Goal: Task Accomplishment & Management: Manage account settings

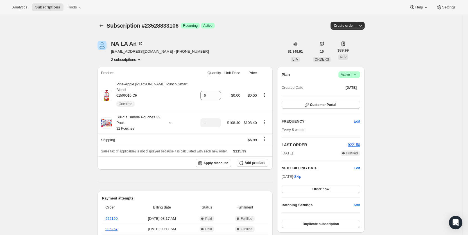
scroll to position [193, 0]
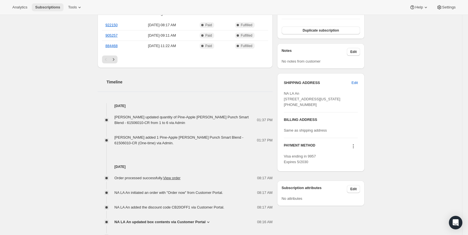
click at [44, 6] on span "Subscriptions" at bounding box center [47, 7] width 25 height 5
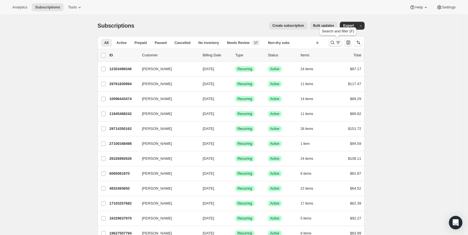
click at [336, 41] on icon "Search and filter results" at bounding box center [333, 43] width 6 height 6
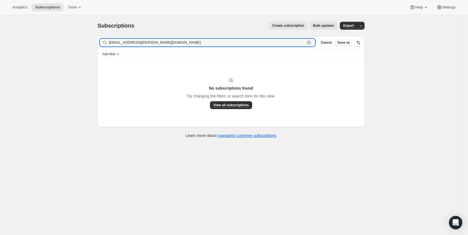
drag, startPoint x: 148, startPoint y: 43, endPoint x: 109, endPoint y: 44, distance: 38.8
click at [109, 44] on div "[EMAIL_ADDRESS][PERSON_NAME][DOMAIN_NAME] Clear" at bounding box center [207, 43] width 215 height 8
paste input "autumnminicucci@ao"
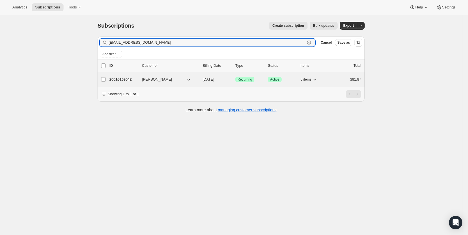
type input "[EMAIL_ADDRESS][DOMAIN_NAME]"
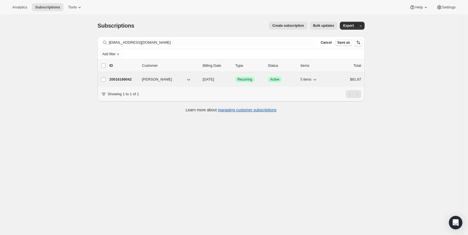
click at [224, 82] on div "20016169042 [PERSON_NAME] [DATE] Success Recurring Success Active 5 items $81.87" at bounding box center [235, 79] width 252 height 8
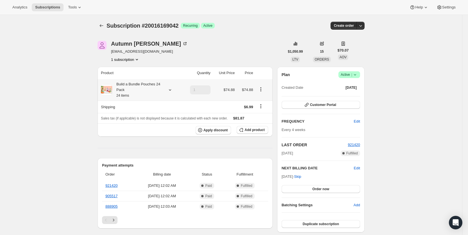
click at [170, 88] on icon at bounding box center [170, 90] width 6 height 6
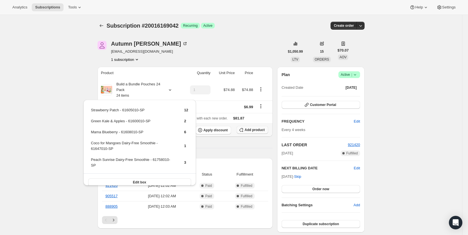
click at [254, 128] on span "Add product" at bounding box center [255, 129] width 20 height 5
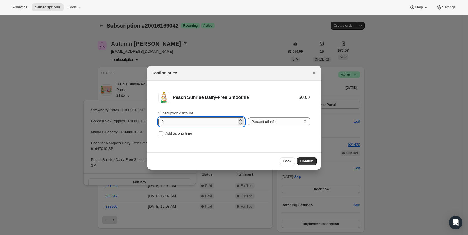
drag, startPoint x: 159, startPoint y: 123, endPoint x: 164, endPoint y: 122, distance: 5.5
click at [164, 122] on input "0" at bounding box center [197, 121] width 78 height 9
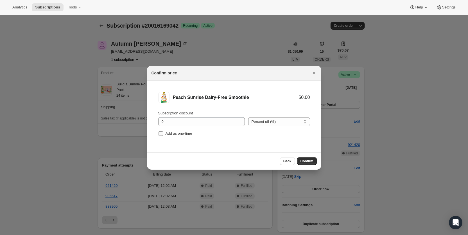
click at [162, 133] on input "Add as one-time" at bounding box center [161, 133] width 5 height 5
checkbox input "true"
click at [300, 158] on button "Confirm" at bounding box center [307, 161] width 20 height 8
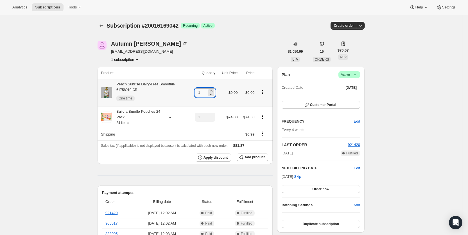
drag, startPoint x: 197, startPoint y: 93, endPoint x: 203, endPoint y: 93, distance: 5.6
click at [203, 93] on input "1" at bounding box center [201, 92] width 12 height 9
type input "4"
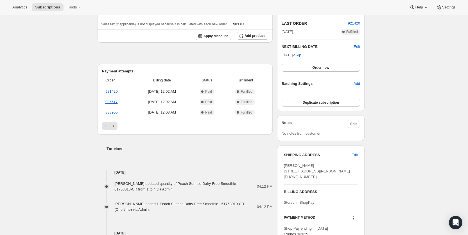
scroll to position [122, 0]
click at [45, 6] on span "Subscriptions" at bounding box center [47, 7] width 25 height 5
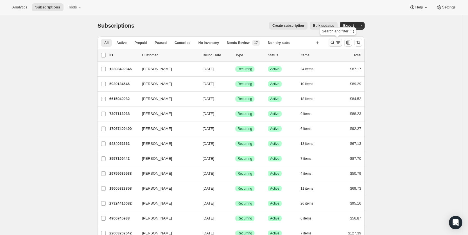
click at [335, 44] on icon "Search and filter results" at bounding box center [333, 43] width 6 height 6
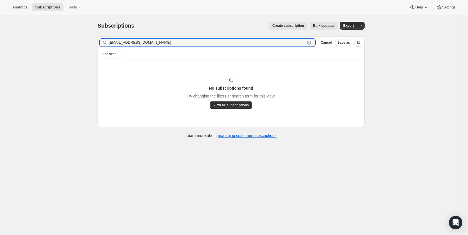
drag, startPoint x: 157, startPoint y: 44, endPoint x: 109, endPoint y: 45, distance: 47.6
click at [109, 45] on div "[EMAIL_ADDRESS][DOMAIN_NAME] Clear" at bounding box center [207, 43] width 215 height 8
paste input "kporchea"
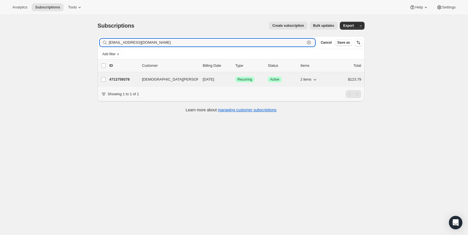
type input "[EMAIL_ADDRESS][DOMAIN_NAME]"
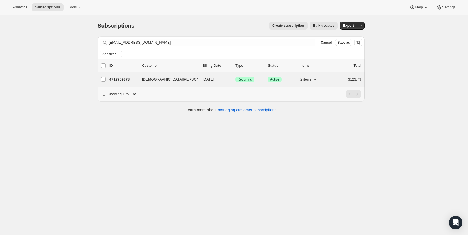
click at [214, 78] on span "[DATE]" at bounding box center [209, 79] width 12 height 4
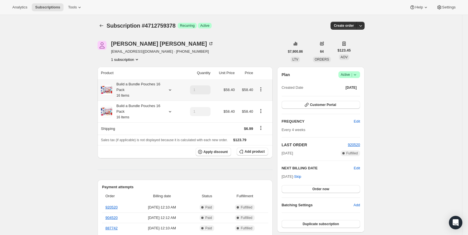
click at [173, 90] on icon at bounding box center [170, 90] width 6 height 6
click at [171, 110] on icon at bounding box center [170, 112] width 6 height 6
drag, startPoint x: 66, startPoint y: 68, endPoint x: 69, endPoint y: 71, distance: 4.2
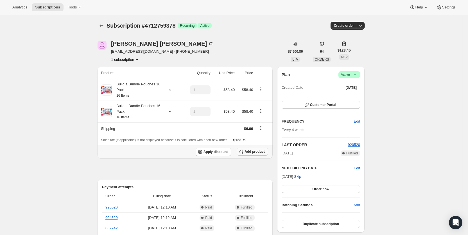
click at [256, 151] on span "Add product" at bounding box center [255, 151] width 20 height 5
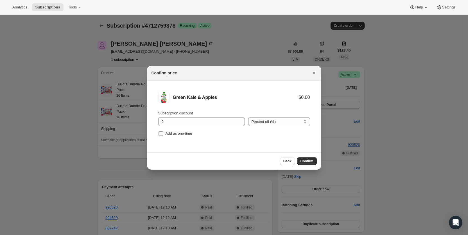
click at [163, 133] on span ":r53v:" at bounding box center [160, 133] width 5 height 5
click at [163, 133] on input "Add as one-time" at bounding box center [161, 133] width 5 height 5
checkbox input "true"
click at [307, 161] on span "Confirm" at bounding box center [307, 161] width 13 height 5
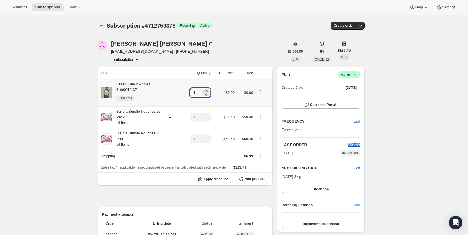
drag, startPoint x: 195, startPoint y: 93, endPoint x: 201, endPoint y: 93, distance: 6.5
click at [201, 93] on input "1" at bounding box center [196, 92] width 12 height 9
type input "5"
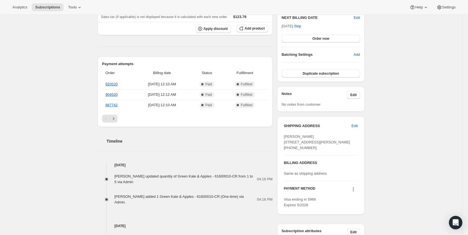
scroll to position [153, 0]
